Goal: Task Accomplishment & Management: Use online tool/utility

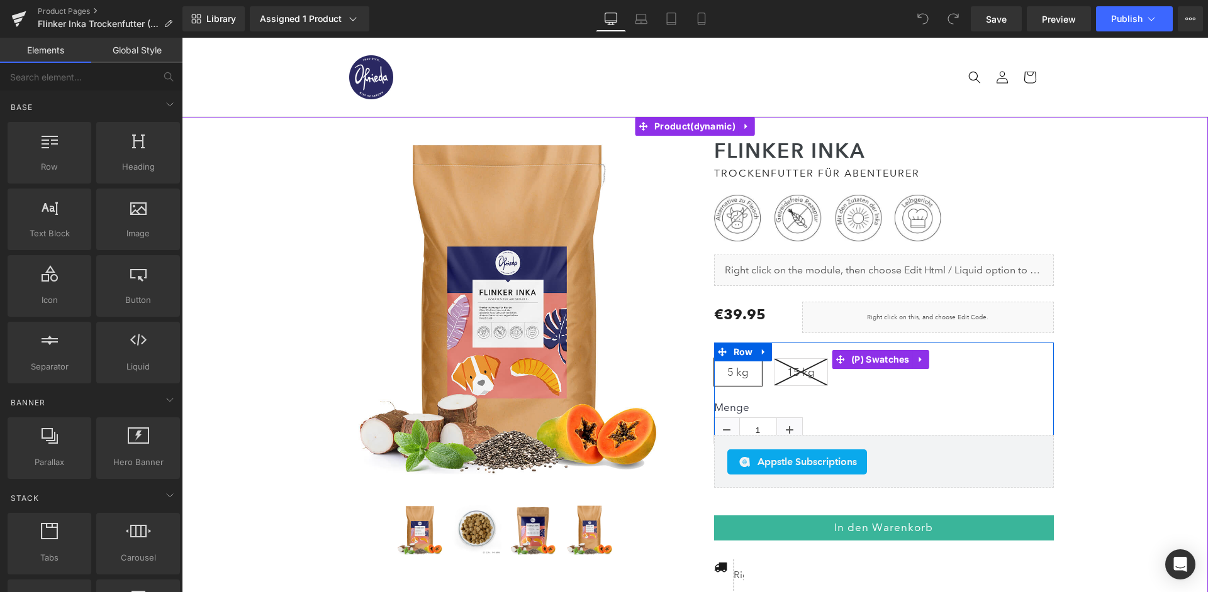
click at [796, 363] on icon at bounding box center [800, 372] width 53 height 26
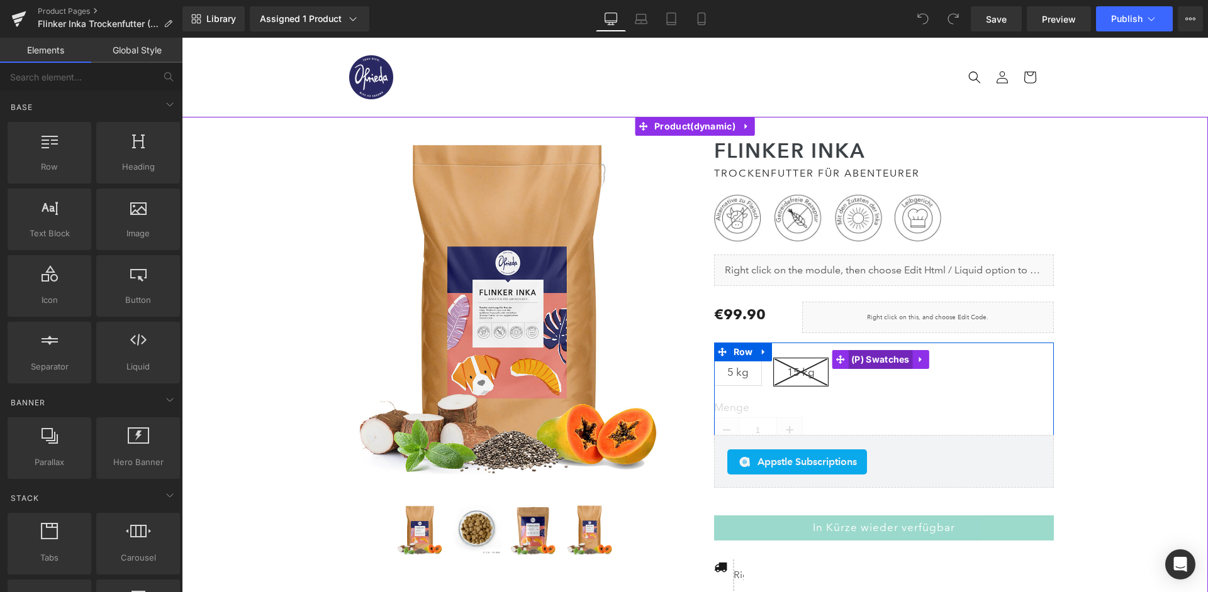
click at [873, 350] on span "(P) Swatches" at bounding box center [880, 359] width 65 height 19
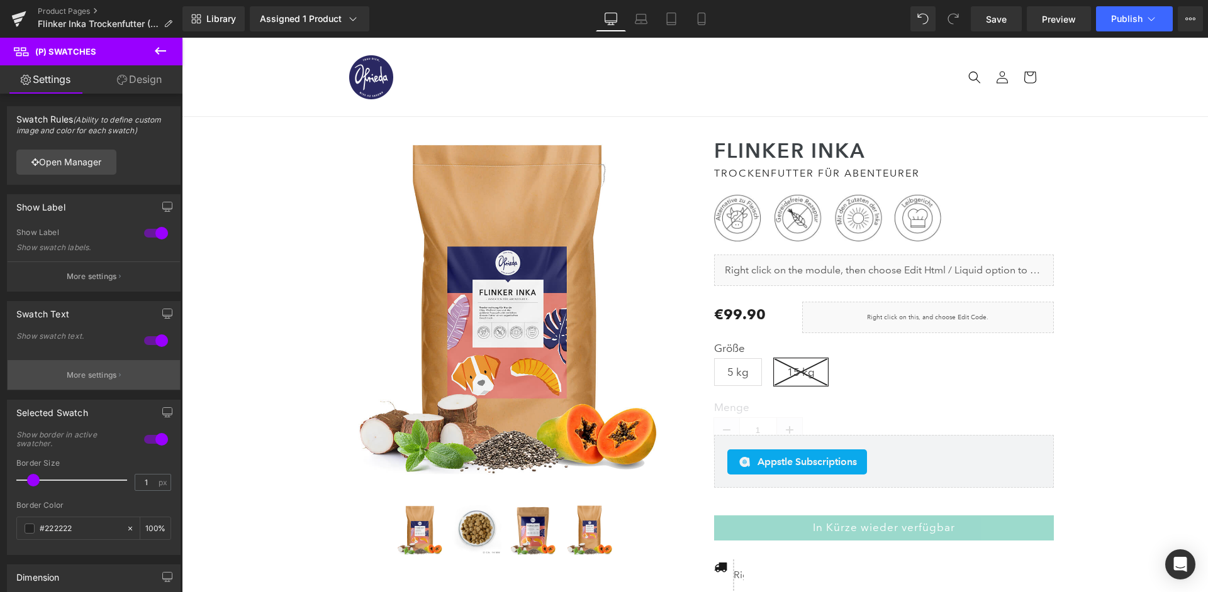
click at [79, 379] on button "More settings" at bounding box center [94, 375] width 172 height 30
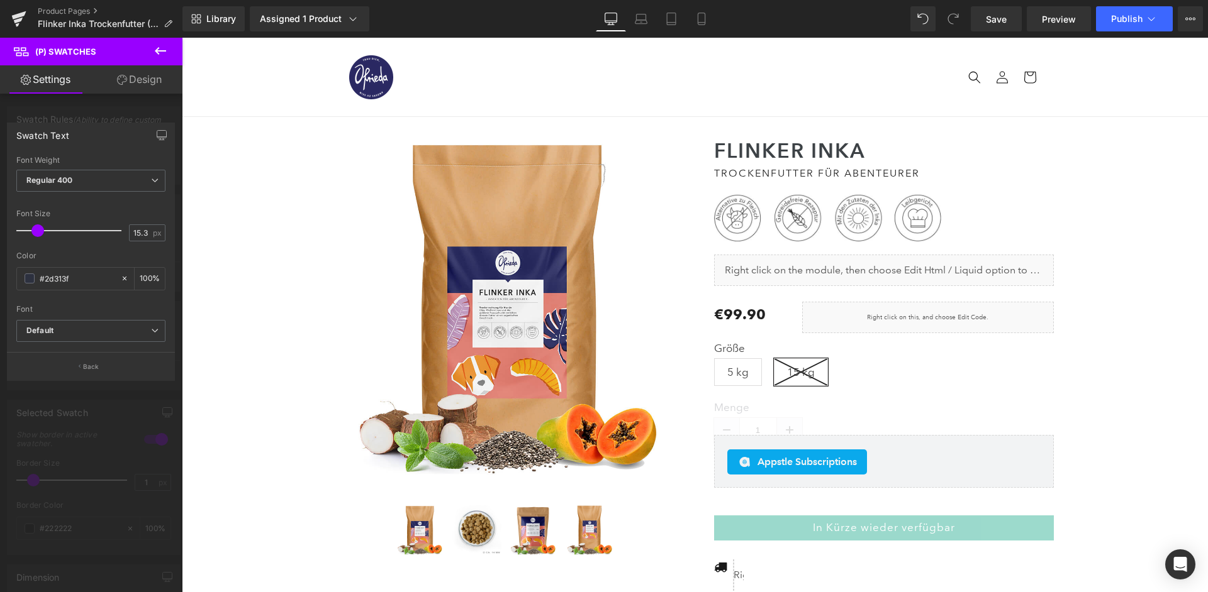
click at [122, 110] on div at bounding box center [91, 318] width 182 height 561
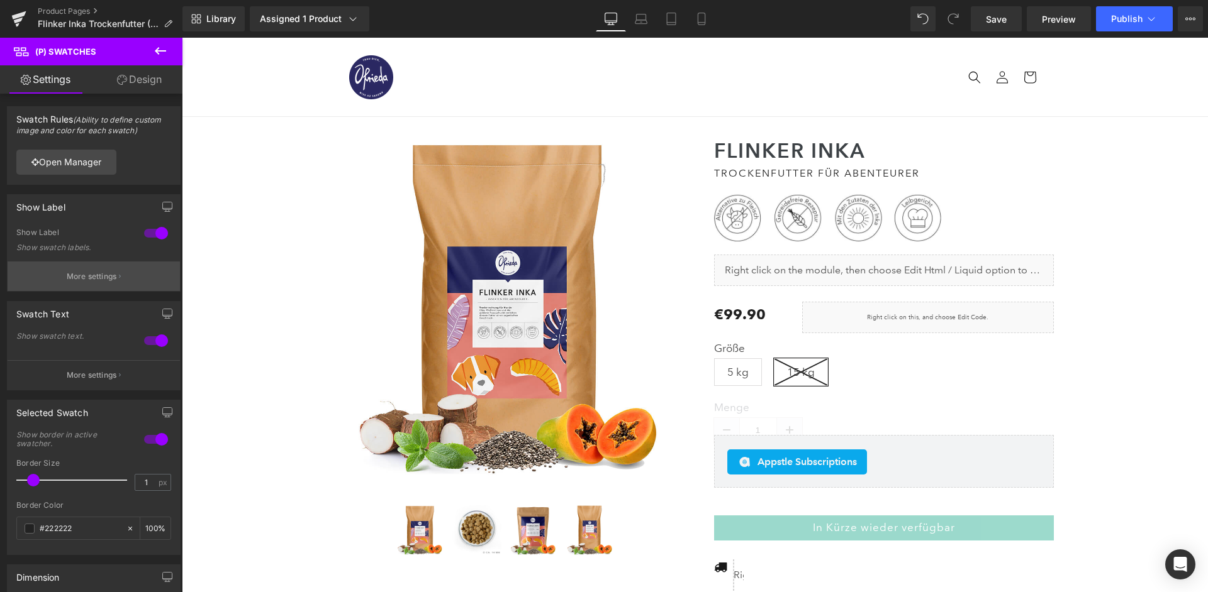
click at [82, 271] on p "More settings" at bounding box center [92, 276] width 50 height 11
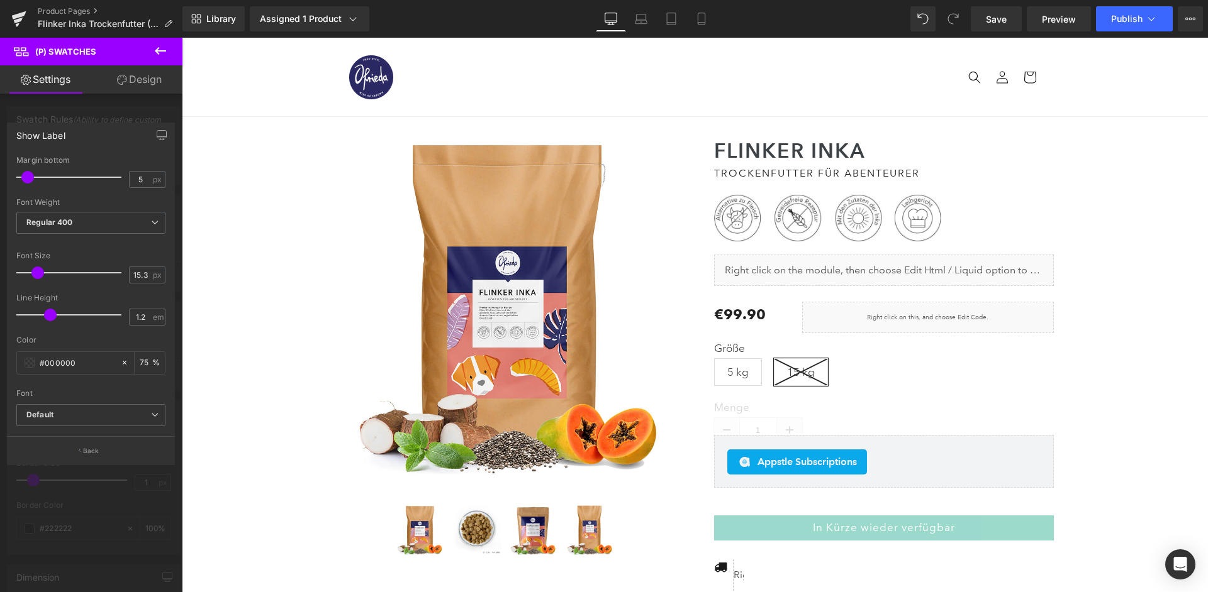
click at [126, 113] on div at bounding box center [91, 318] width 182 height 561
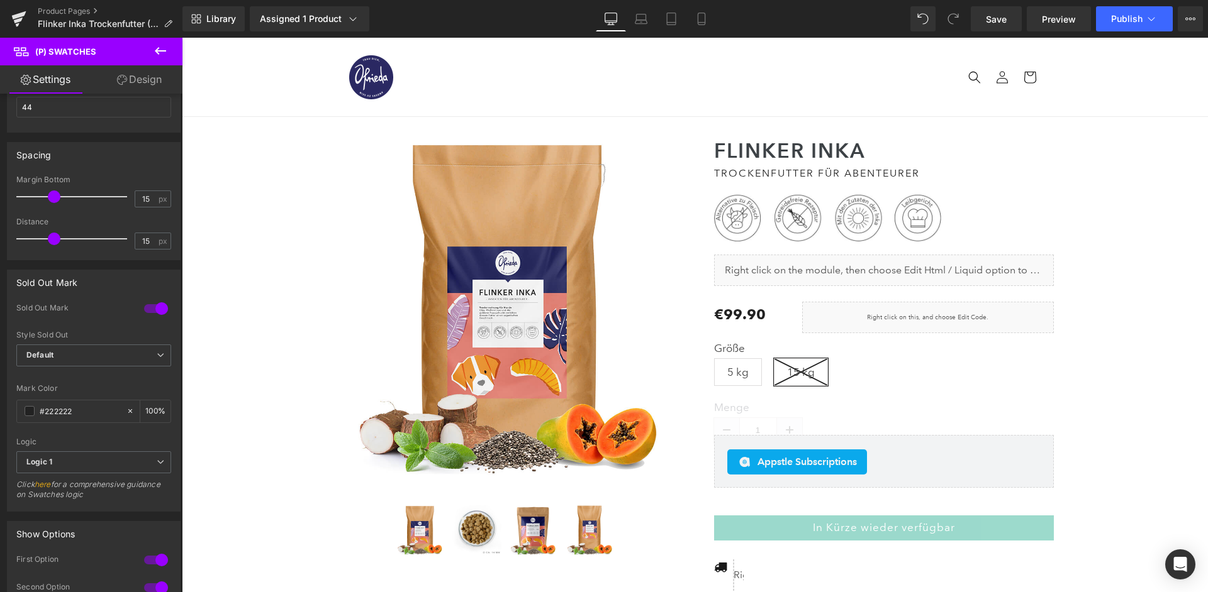
scroll to position [609, 0]
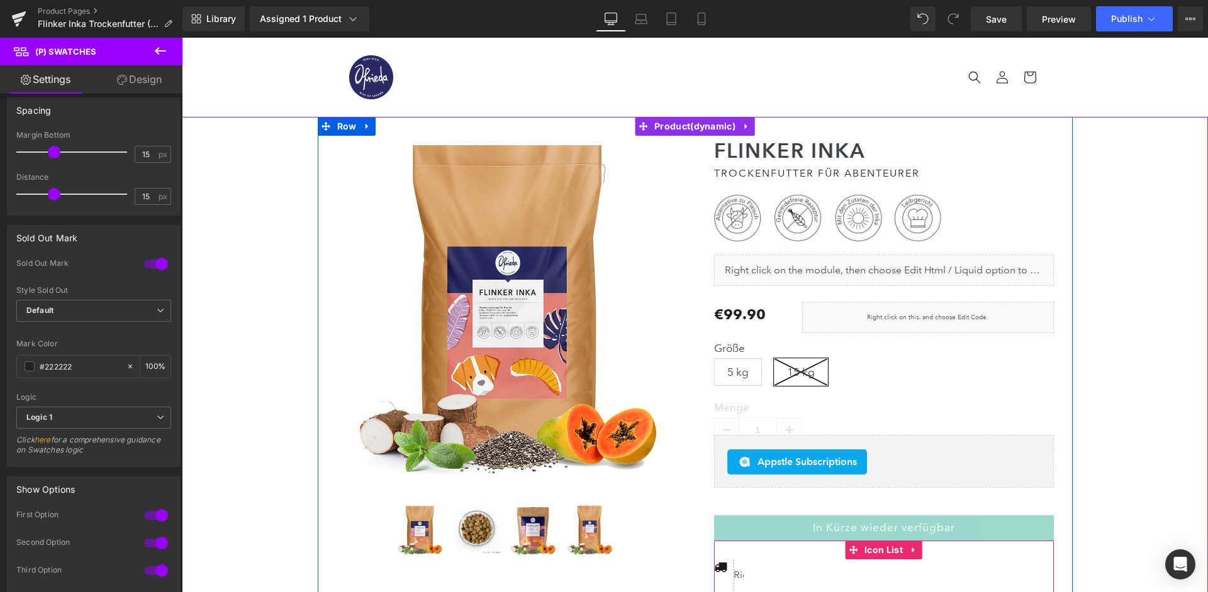
click at [893, 525] on span "(P) Cart Button" at bounding box center [884, 528] width 58 height 15
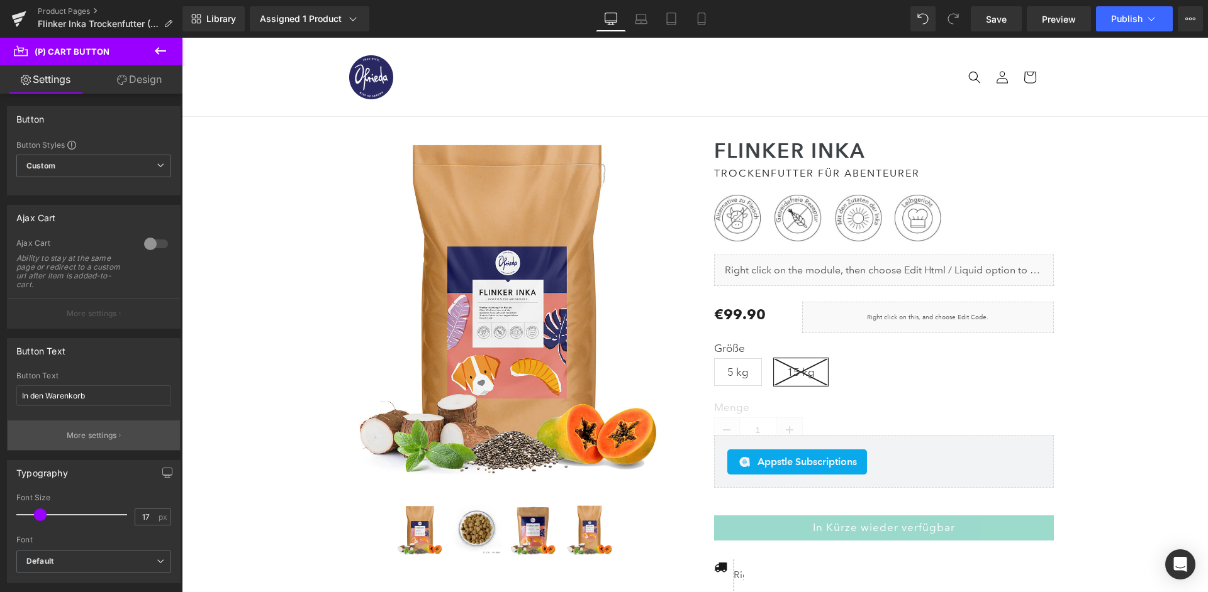
click at [84, 423] on button "More settings" at bounding box center [94, 436] width 172 height 30
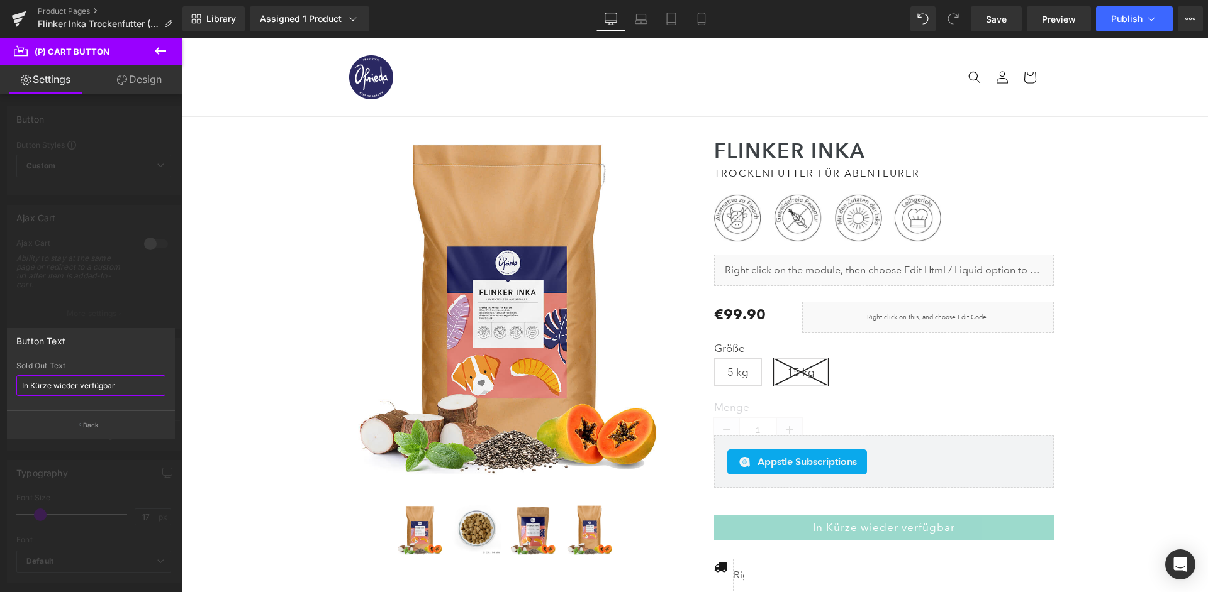
click at [71, 388] on input "In Kürze wieder verfügbar" at bounding box center [90, 385] width 149 height 21
type input "Nicht verfügbar"
click at [123, 295] on div at bounding box center [91, 318] width 182 height 561
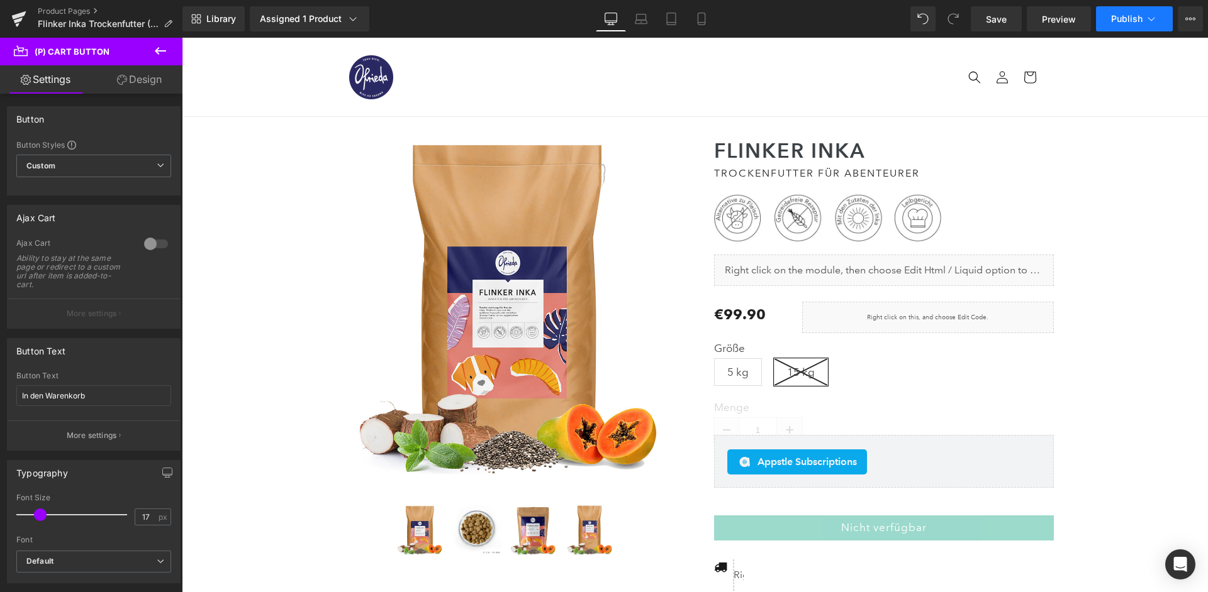
click at [1133, 13] on button "Publish" at bounding box center [1134, 18] width 77 height 25
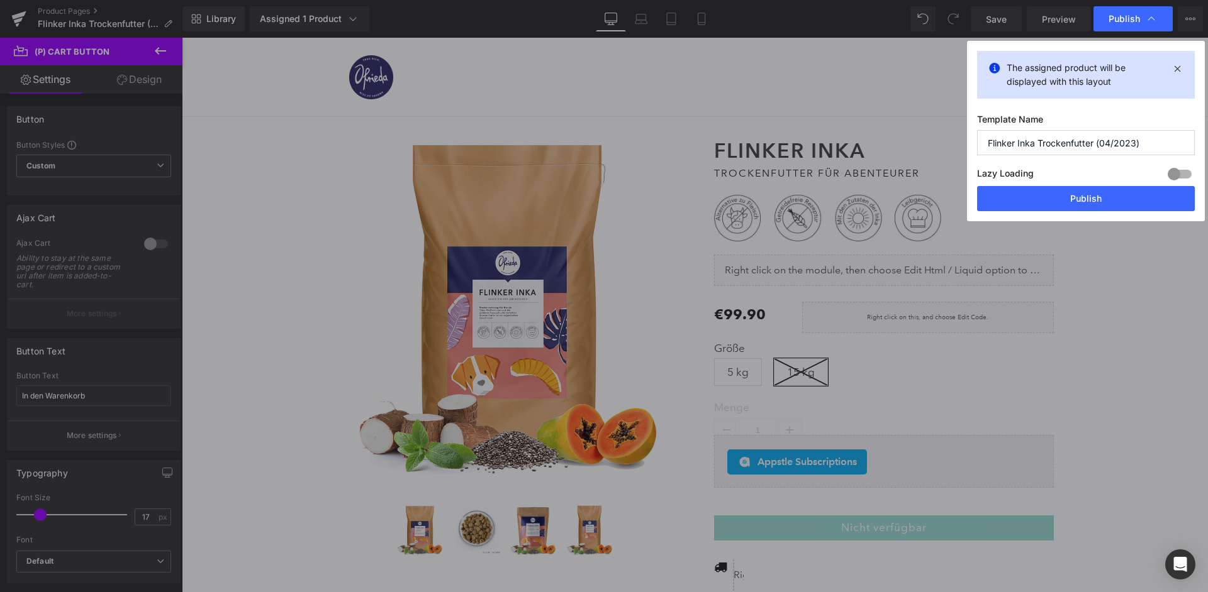
click at [1081, 179] on div "Lazy Loading Build Upgrade plan to unlock" at bounding box center [1086, 175] width 218 height 21
click at [1081, 186] on button "Publish" at bounding box center [1086, 198] width 218 height 25
